Goal: Check status: Verify the current state of an ongoing process or item

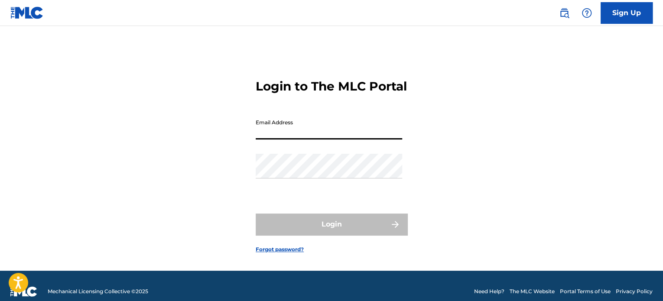
type input "[EMAIL_ADDRESS][DOMAIN_NAME]"
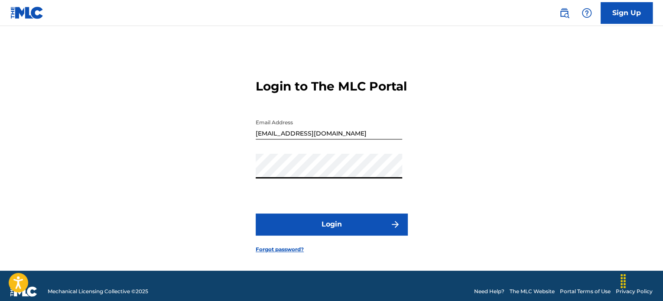
click at [334, 235] on button "Login" at bounding box center [331, 224] width 152 height 22
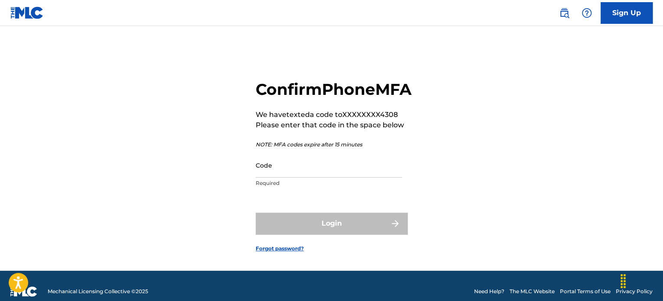
click at [322, 178] on input "Code" at bounding box center [328, 165] width 146 height 25
paste input "569624"
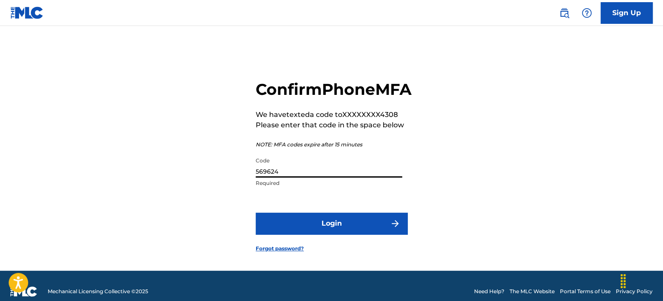
type input "569624"
click at [255, 213] on button "Login" at bounding box center [331, 224] width 152 height 22
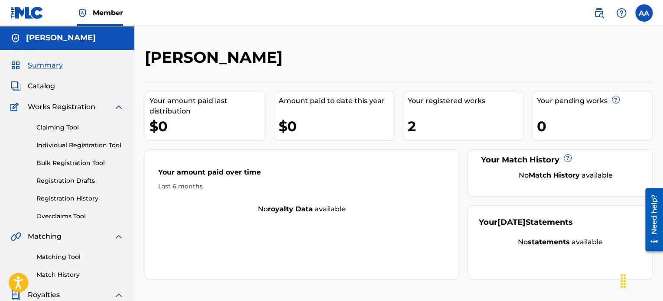
click at [70, 198] on link "Registration History" at bounding box center [79, 198] width 87 height 9
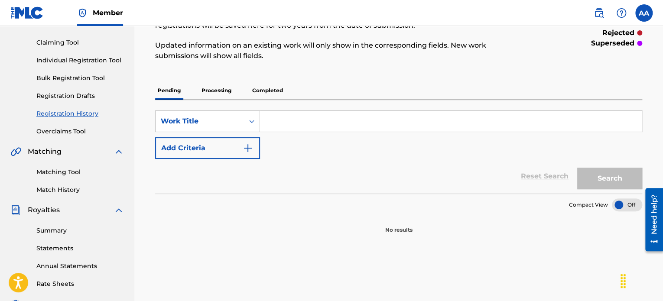
scroll to position [87, 0]
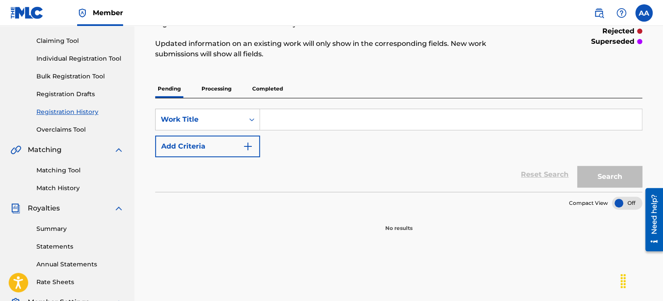
click at [223, 91] on p "Processing" at bounding box center [216, 89] width 35 height 18
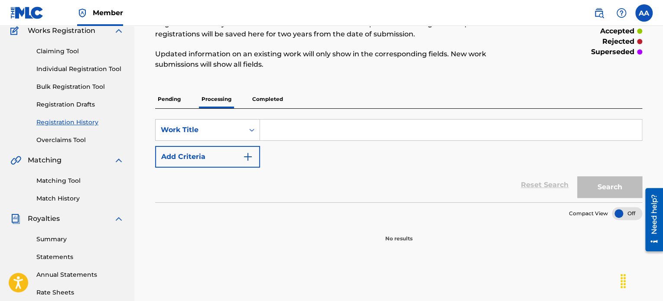
scroll to position [87, 0]
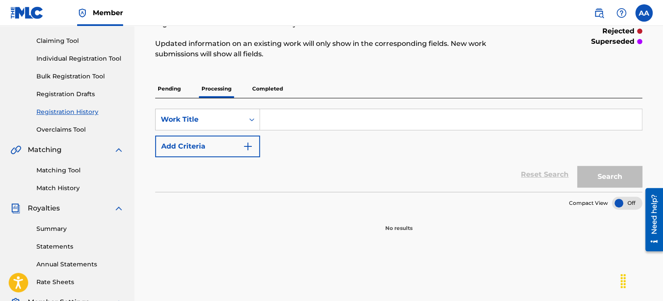
click at [274, 90] on p "Completed" at bounding box center [267, 89] width 36 height 18
